Goal: Book appointment/travel/reservation

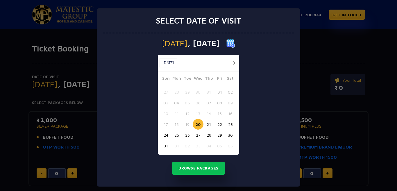
click at [205, 128] on button "21" at bounding box center [208, 124] width 11 height 11
click at [214, 127] on button "22" at bounding box center [219, 124] width 11 height 11
click at [201, 165] on button "Browse Packages" at bounding box center [198, 168] width 52 height 13
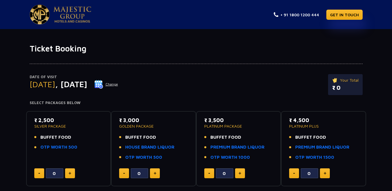
click at [118, 84] on button "Change" at bounding box center [106, 84] width 24 height 9
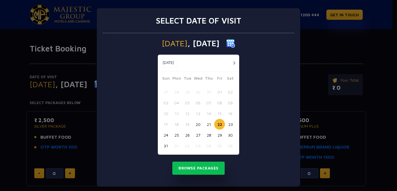
click at [193, 124] on button "20" at bounding box center [198, 124] width 11 height 11
click at [196, 166] on button "Browse Packages" at bounding box center [198, 168] width 52 height 13
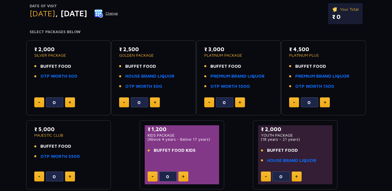
scroll to position [81, 0]
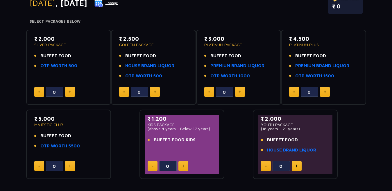
click at [240, 92] on img at bounding box center [240, 91] width 3 height 3
click at [242, 93] on button at bounding box center [240, 92] width 10 height 10
type input "4"
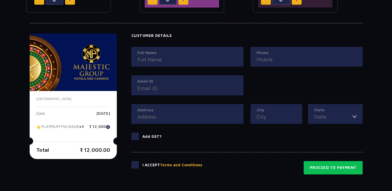
scroll to position [291, 0]
